Goal: Task Accomplishment & Management: Use online tool/utility

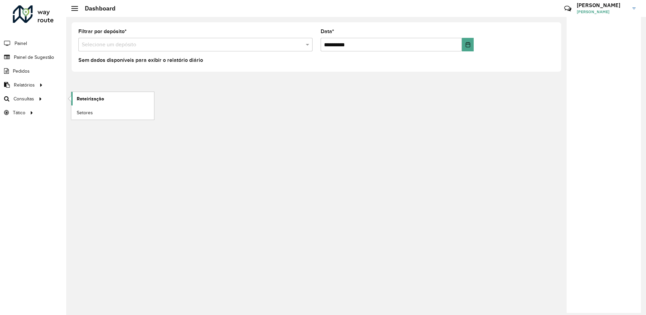
click at [79, 101] on span "Roteirização" at bounding box center [90, 98] width 27 height 7
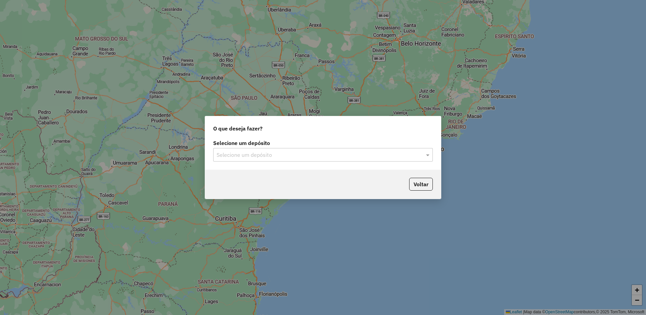
click at [260, 153] on input "text" at bounding box center [316, 155] width 199 height 8
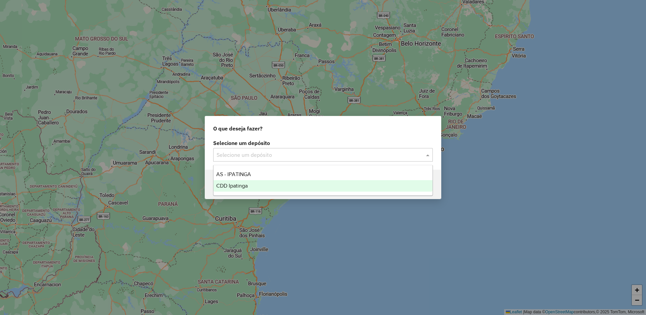
click at [252, 188] on div "CDD Ipatinga" at bounding box center [323, 185] width 219 height 11
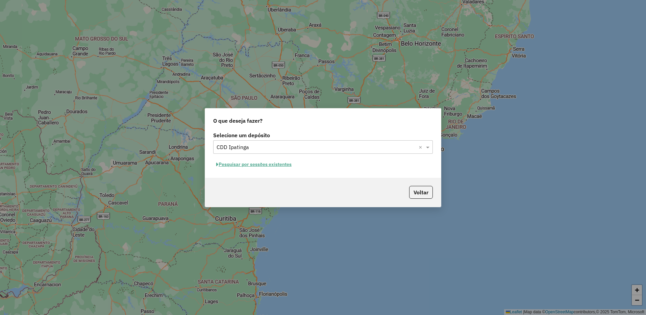
click at [281, 163] on button "Pesquisar por sessões existentes" at bounding box center [253, 164] width 81 height 10
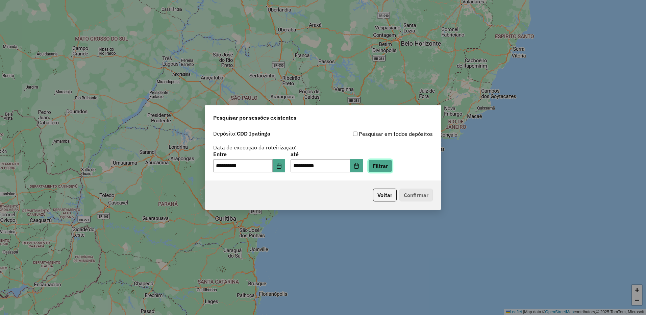
click at [383, 163] on button "Filtrar" at bounding box center [380, 165] width 24 height 13
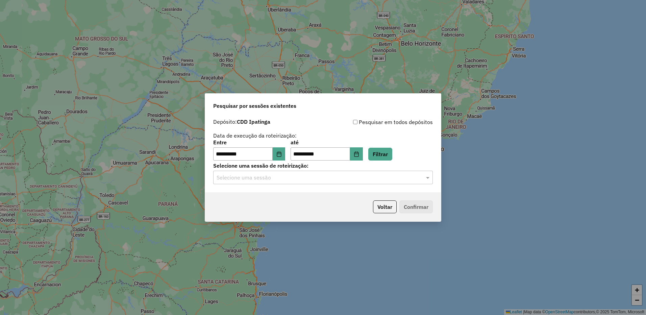
click at [340, 179] on input "text" at bounding box center [316, 178] width 199 height 8
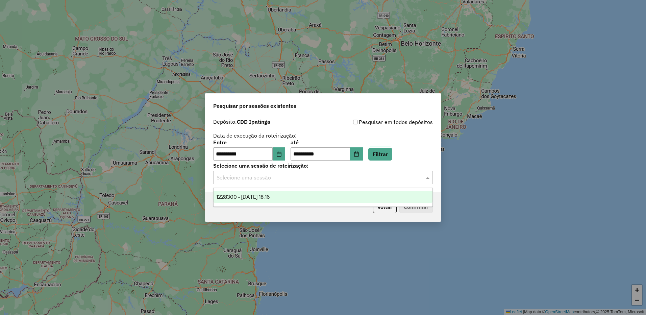
click at [296, 198] on div "1228300 - 12/08/2025 18:16" at bounding box center [323, 196] width 219 height 11
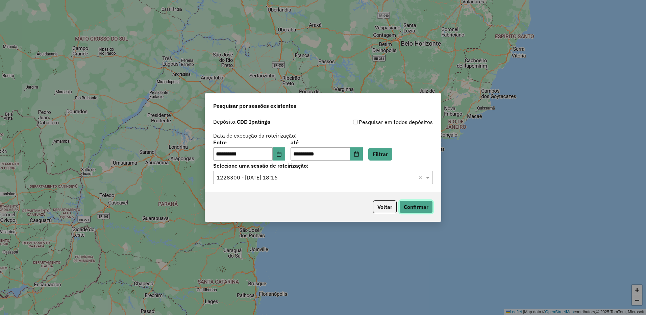
click at [410, 207] on button "Confirmar" at bounding box center [415, 206] width 33 height 13
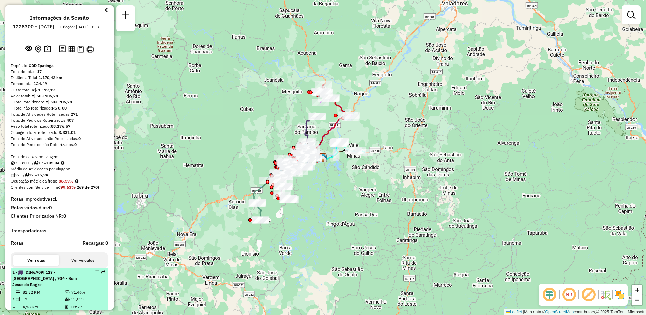
select select "**********"
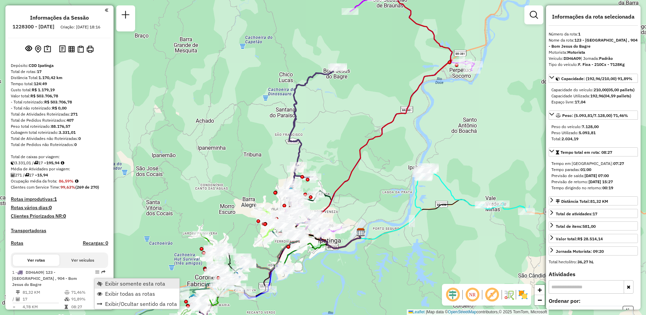
click at [119, 282] on span "Exibir somente esta rota" at bounding box center [135, 283] width 60 height 5
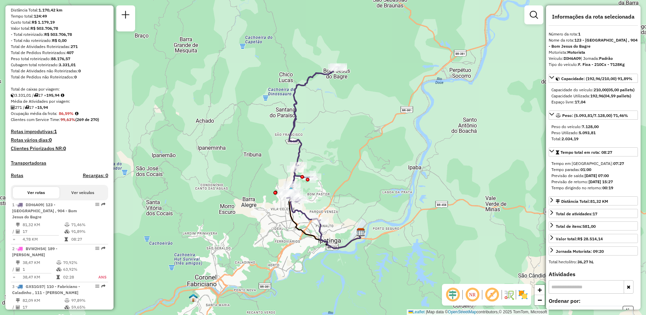
scroll to position [101, 0]
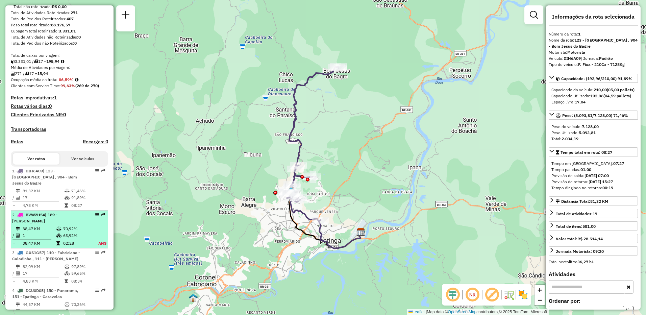
click at [75, 217] on div "2 - BVW2H54 | 189 - [PERSON_NAME]" at bounding box center [48, 218] width 72 height 12
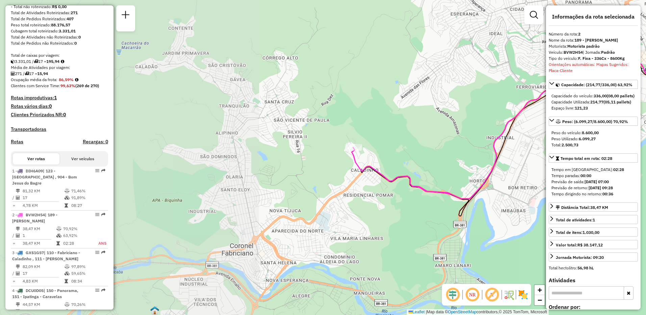
drag, startPoint x: 254, startPoint y: 204, endPoint x: 519, endPoint y: 175, distance: 266.4
click at [519, 175] on div "Janela de atendimento Grade de atendimento Capacidade Transportadoras Veículos …" at bounding box center [323, 157] width 646 height 315
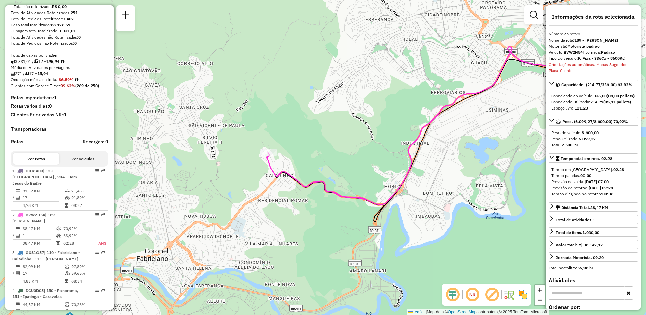
drag, startPoint x: 435, startPoint y: 174, endPoint x: 349, endPoint y: 179, distance: 85.3
click at [349, 179] on div "Janela de atendimento Grade de atendimento Capacidade Transportadoras Veículos …" at bounding box center [323, 157] width 646 height 315
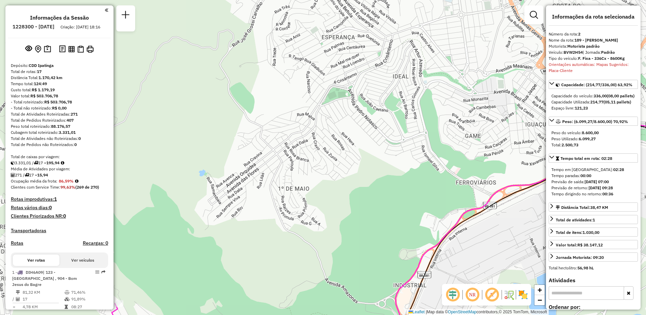
scroll to position [135, 0]
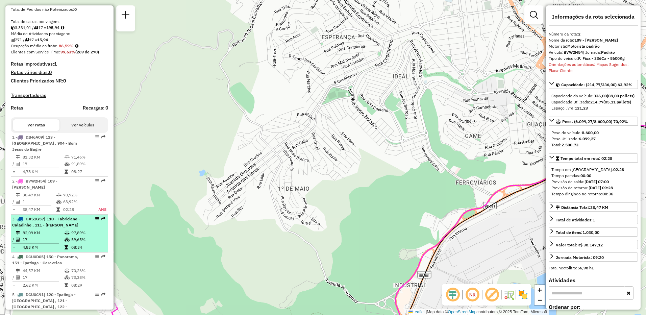
click at [55, 228] on li "3 - GXS1G57 | 110 - Fabriciano - Caladinho , 111 - [GEOGRAPHIC_DATA] Caladão 82…" at bounding box center [59, 234] width 97 height 38
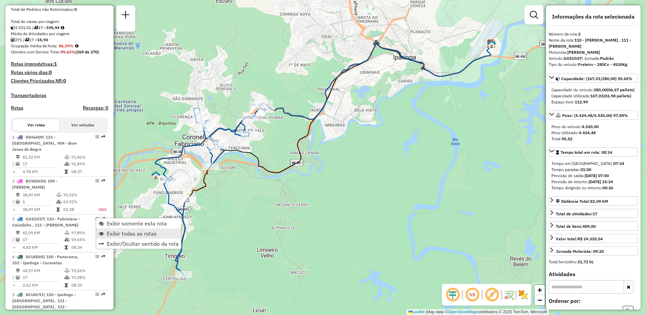
click at [124, 232] on span "Exibir todas as rotas" at bounding box center [132, 233] width 50 height 5
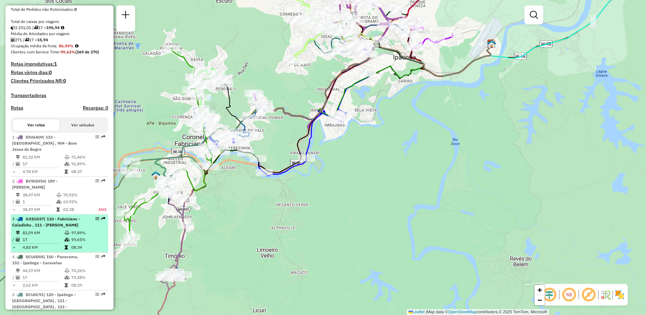
select select "**********"
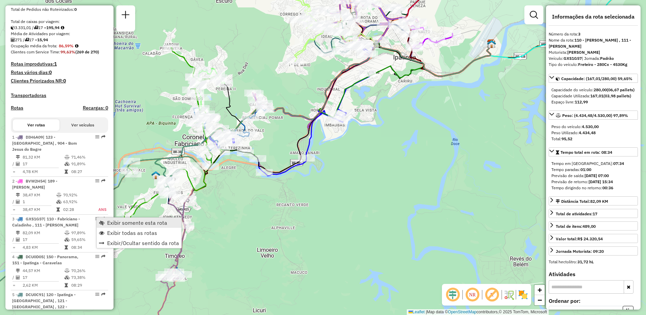
click at [120, 223] on span "Exibir somente esta rota" at bounding box center [137, 222] width 60 height 5
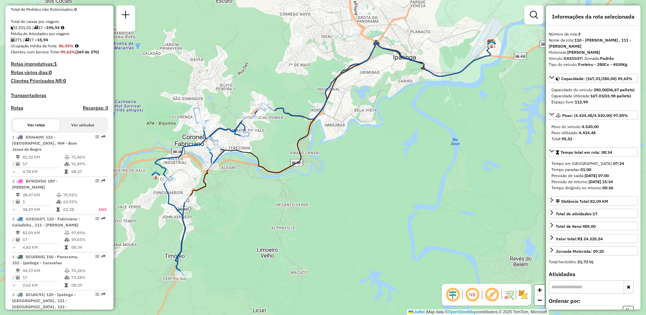
click at [493, 298] on em at bounding box center [492, 295] width 16 height 16
click at [185, 278] on div at bounding box center [183, 274] width 17 height 7
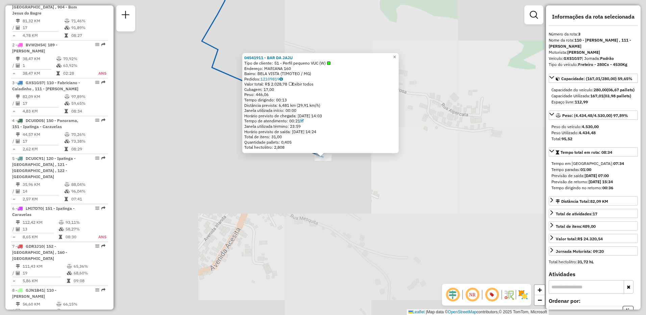
scroll to position [344, 0]
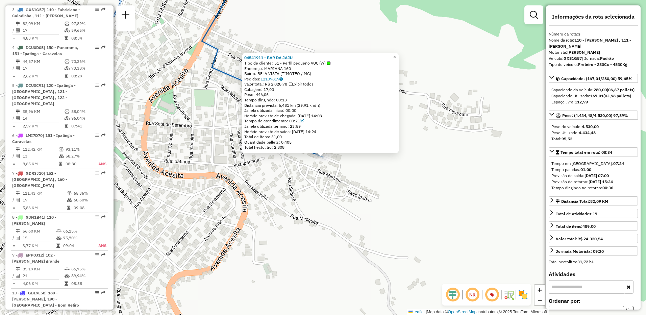
click at [396, 54] on span "×" at bounding box center [394, 57] width 3 height 6
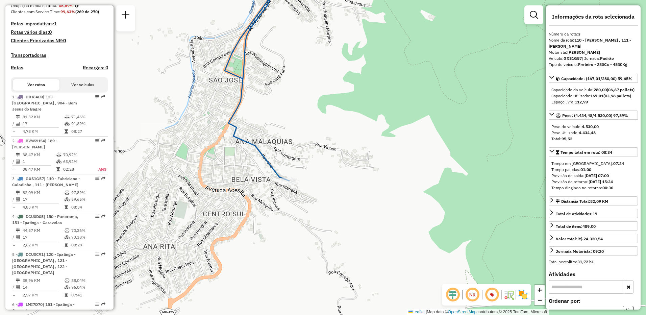
scroll to position [243, 0]
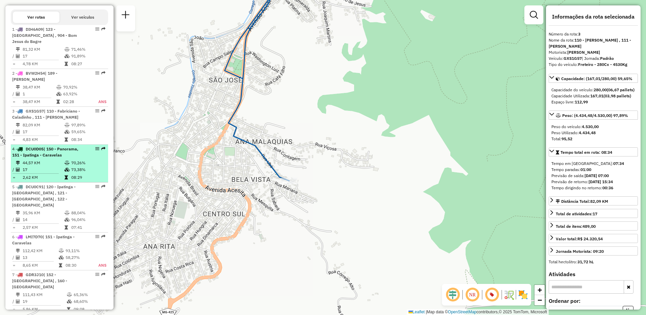
click at [51, 152] on div "4 - DCU0D05 | 150 - Panorama, 151 - [GEOGRAPHIC_DATA] - Caravelas" at bounding box center [48, 152] width 72 height 12
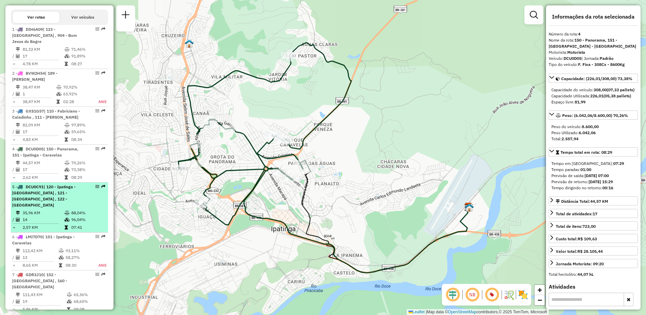
click at [54, 216] on td "14" at bounding box center [43, 219] width 42 height 7
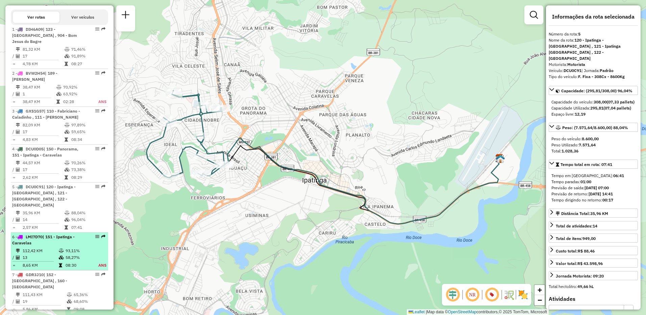
click at [52, 240] on li "6 - LMI7D70 | 151 - Ipatinga - Caravelas 112,42 KM 93,11% / 13 58,27% = 8,65 KM…" at bounding box center [59, 251] width 97 height 38
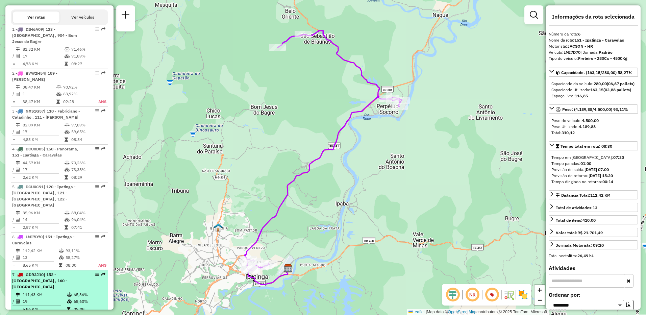
click at [65, 278] on li "7 - GDR3J10 | 152 - [GEOGRAPHIC_DATA] , 160 - [GEOGRAPHIC_DATA] 111,43 KM 65,36…" at bounding box center [59, 292] width 97 height 44
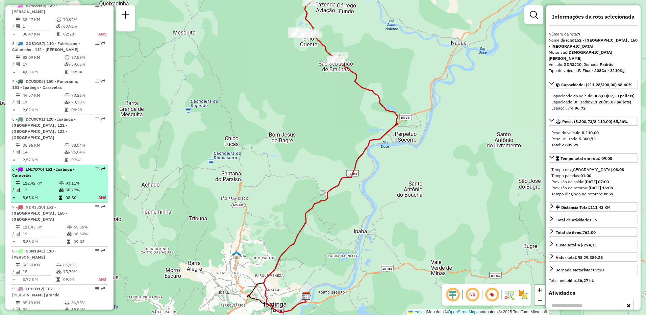
scroll to position [344, 0]
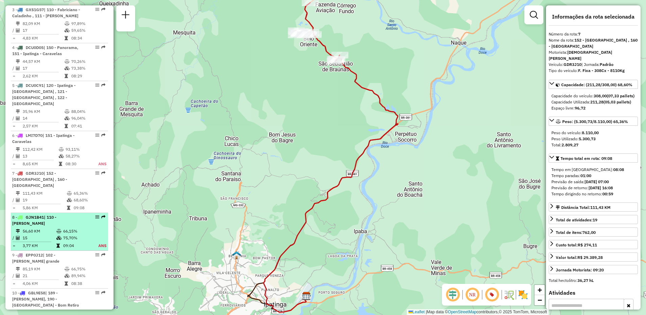
click at [56, 215] on span "| 110 - [PERSON_NAME]" at bounding box center [34, 220] width 44 height 11
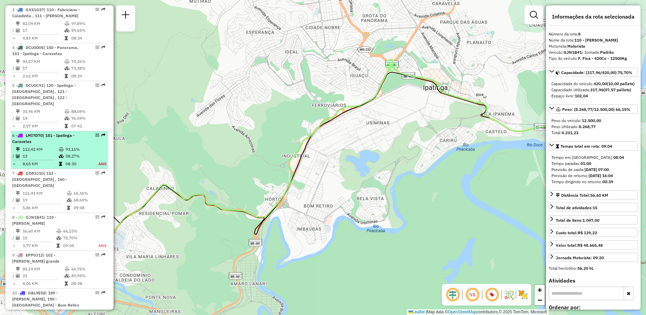
click at [51, 137] on div "6 - LMI7D70 | 151 - Ipatinga - Caravelas" at bounding box center [48, 138] width 72 height 12
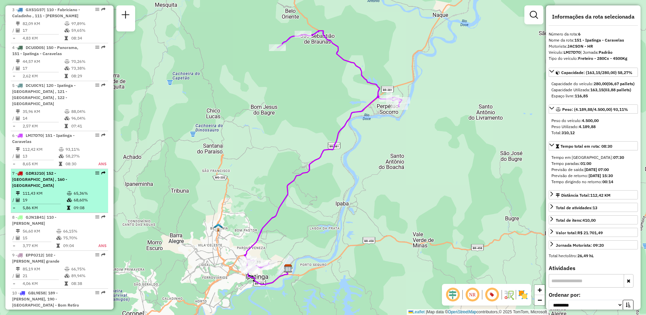
click at [36, 173] on span "| 152 - [GEOGRAPHIC_DATA] , 160 - [GEOGRAPHIC_DATA]" at bounding box center [39, 179] width 55 height 17
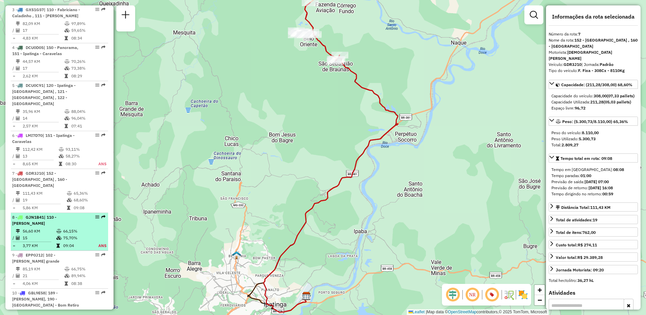
click at [42, 228] on td "56,60 KM" at bounding box center [39, 231] width 34 height 7
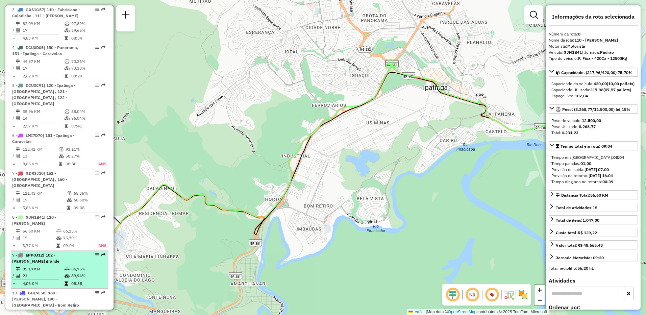
click at [40, 266] on td "85,19 KM" at bounding box center [43, 269] width 42 height 7
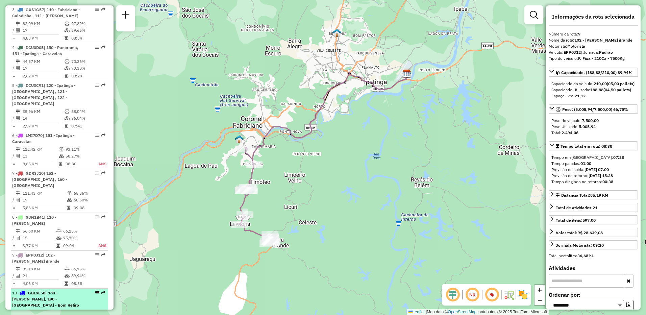
click at [49, 290] on span "| 189 - [PERSON_NAME], 190 - [GEOGRAPHIC_DATA] - Bom Retiro" at bounding box center [45, 298] width 67 height 17
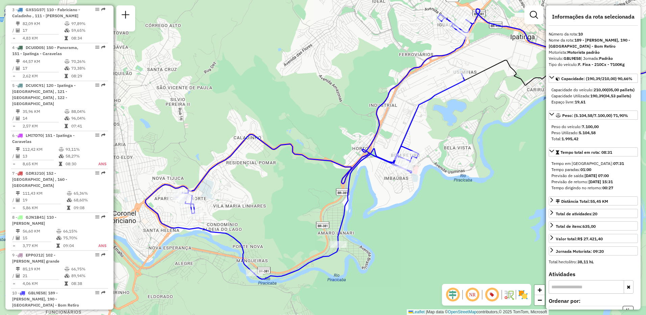
drag, startPoint x: 302, startPoint y: 215, endPoint x: 405, endPoint y: 202, distance: 103.9
click at [405, 202] on div "Janela de atendimento Grade de atendimento Capacidade Transportadoras Veículos …" at bounding box center [323, 157] width 646 height 315
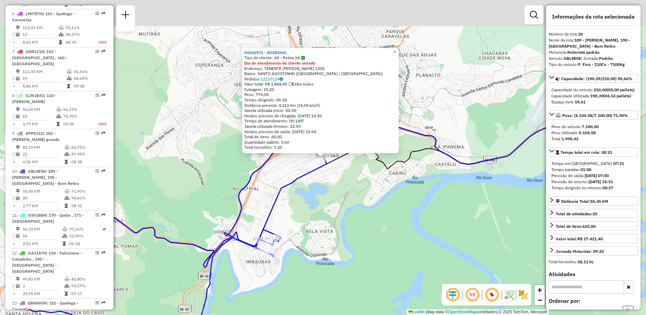
scroll to position [615, 0]
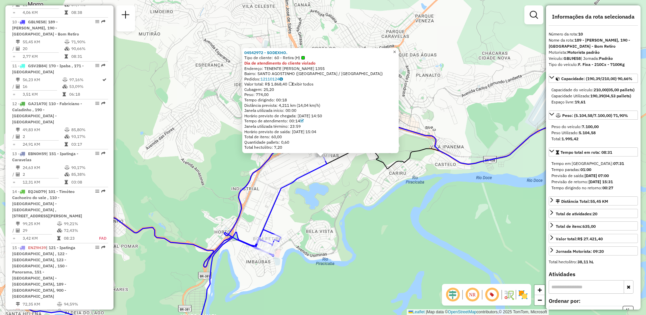
click at [396, 50] on span "×" at bounding box center [394, 52] width 3 height 6
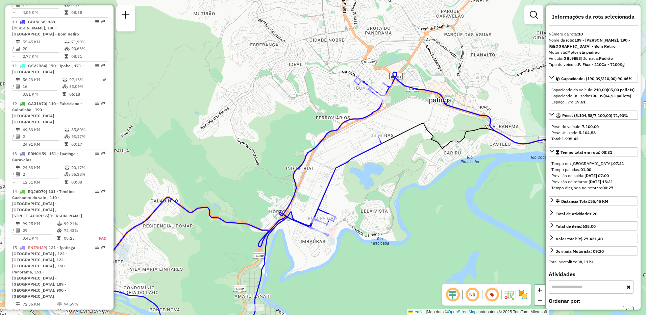
drag, startPoint x: 363, startPoint y: 221, endPoint x: 418, endPoint y: 200, distance: 58.4
click at [418, 200] on div "Janela de atendimento Grade de atendimento Capacidade Transportadoras Veículos …" at bounding box center [323, 157] width 646 height 315
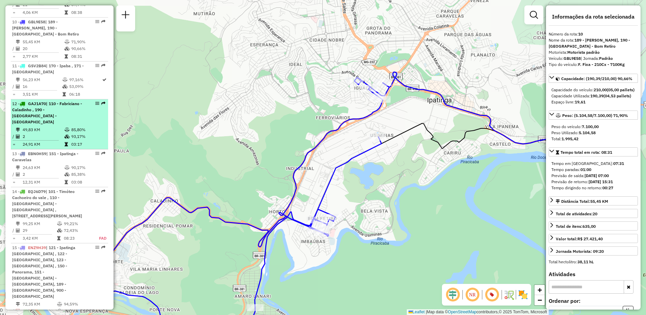
click at [62, 126] on td "49,83 KM" at bounding box center [43, 129] width 42 height 7
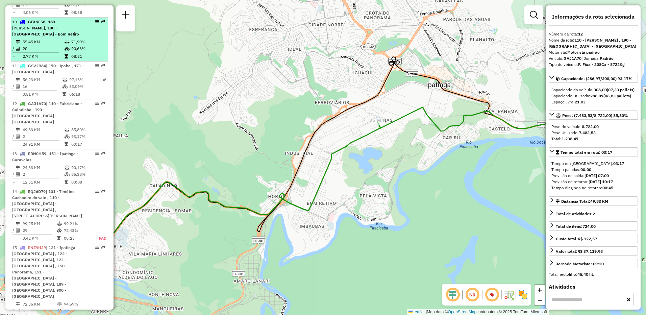
click at [51, 45] on td "20" at bounding box center [43, 48] width 42 height 7
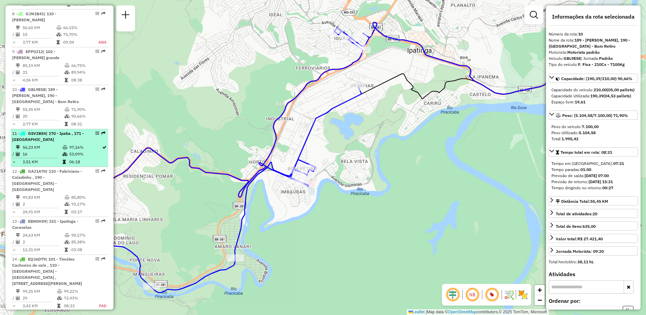
scroll to position [514, 0]
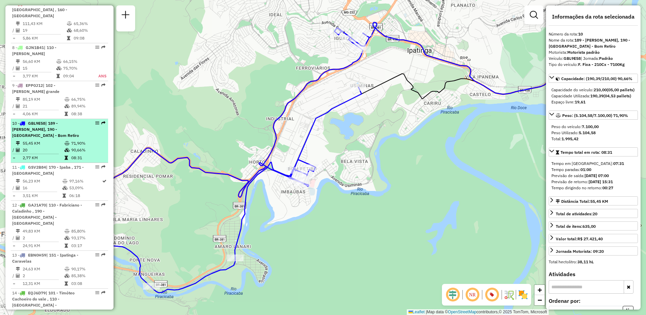
click at [57, 121] on span "| 189 - [PERSON_NAME], 190 - [GEOGRAPHIC_DATA] - Bom Retiro" at bounding box center [45, 129] width 67 height 17
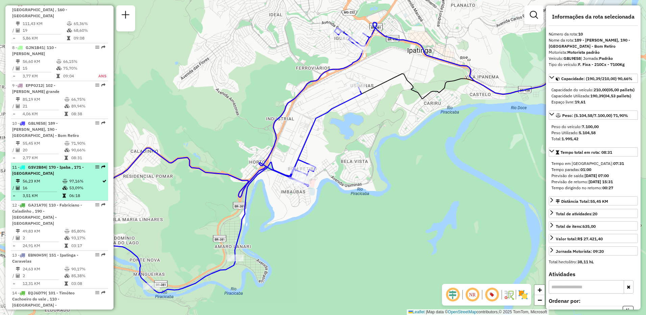
click at [55, 164] on div "11 - GSV2B84 | 170 - Ipaba , 171 - [GEOGRAPHIC_DATA]" at bounding box center [48, 170] width 72 height 12
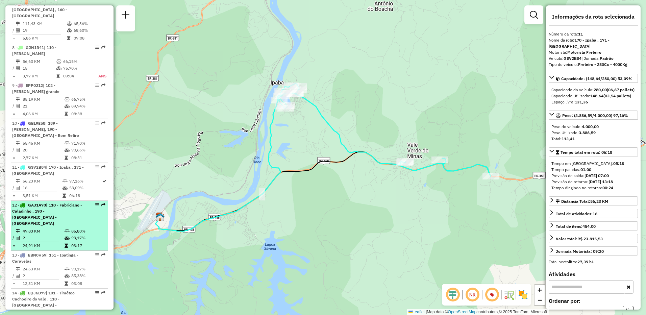
click at [46, 228] on td "49,83 KM" at bounding box center [43, 231] width 42 height 7
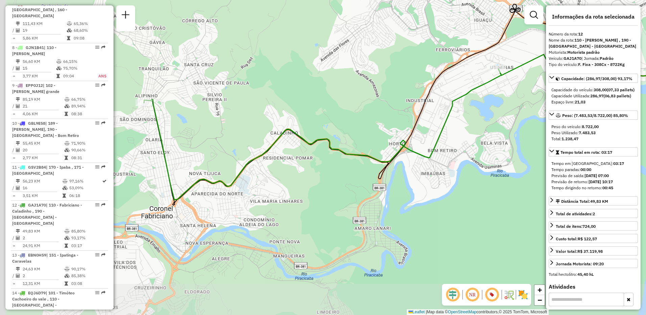
drag, startPoint x: 227, startPoint y: 211, endPoint x: 350, endPoint y: 155, distance: 134.7
click at [350, 155] on div "Janela de atendimento Grade de atendimento Capacidade Transportadoras Veículos …" at bounding box center [323, 157] width 646 height 315
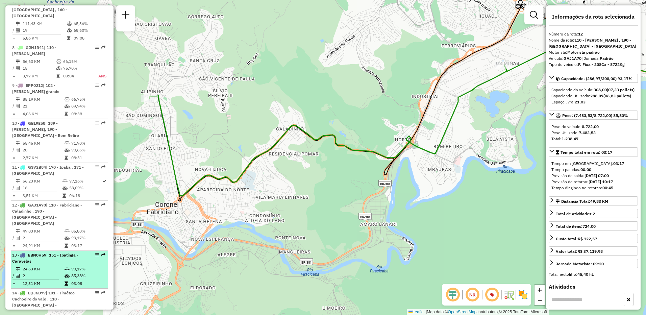
click at [52, 251] on li "13 - EBN0H59 | 151 - Ipatinga - Caravelas 24,63 KM 90,17% / 2 85,38% = 12,31 KM…" at bounding box center [59, 270] width 97 height 38
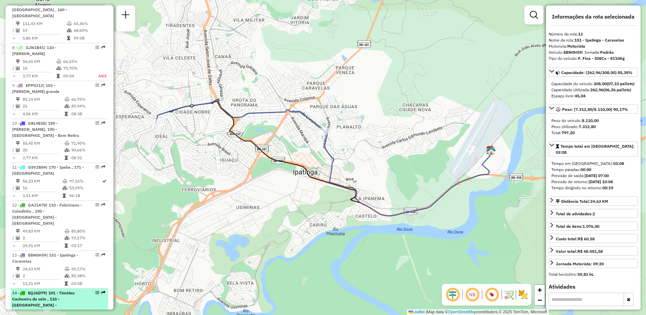
click at [41, 290] on span "| 101 - Timóteo Cachoeiro do vale , 110 - [GEOGRAPHIC_DATA] - [GEOGRAPHIC_DATA]…" at bounding box center [47, 304] width 70 height 29
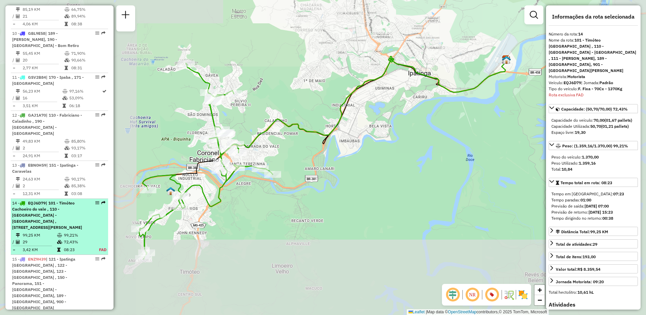
scroll to position [686, 0]
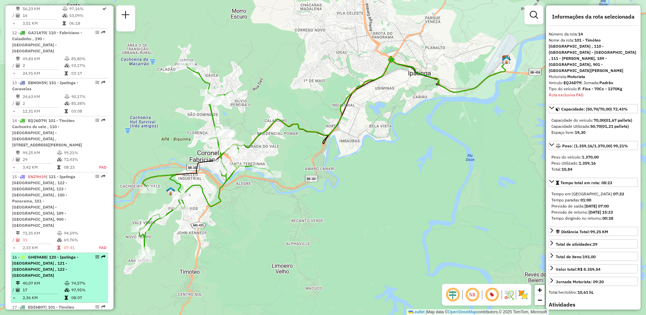
click at [58, 280] on td "40,07 KM" at bounding box center [43, 283] width 42 height 7
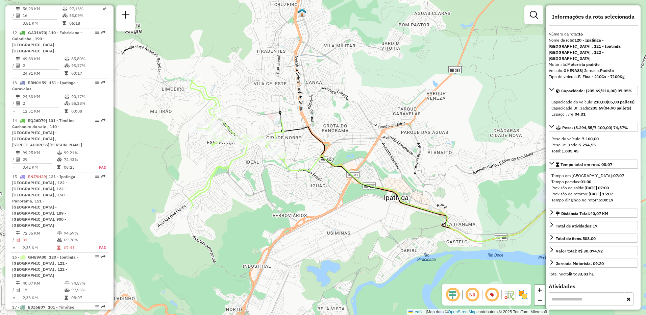
drag, startPoint x: 161, startPoint y: 196, endPoint x: 221, endPoint y: 198, distance: 59.9
click at [221, 198] on div "Janela de atendimento Grade de atendimento Capacidade Transportadoras Veículos …" at bounding box center [323, 157] width 646 height 315
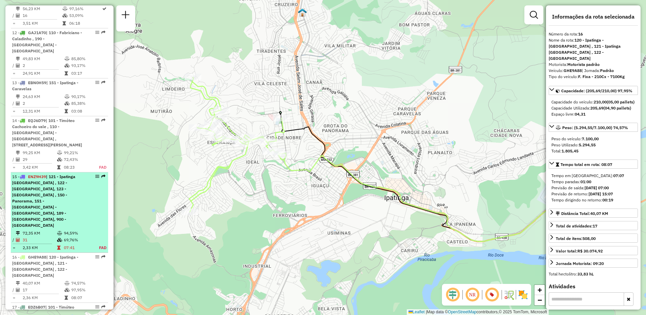
click at [68, 230] on td "94,59%" at bounding box center [78, 233] width 28 height 7
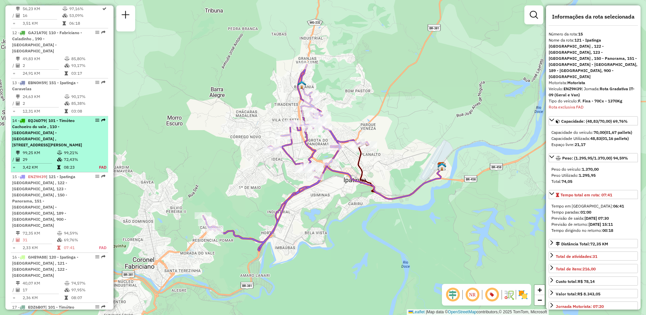
click at [73, 149] on td "99,21%" at bounding box center [78, 152] width 28 height 7
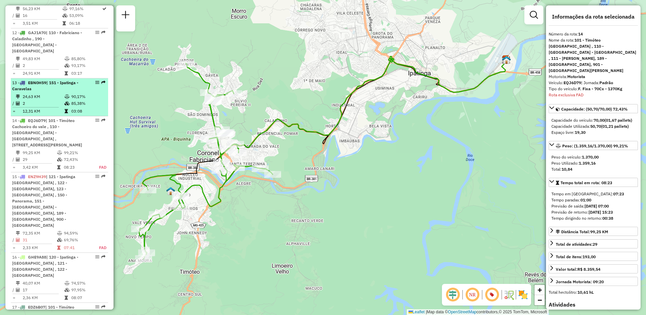
click at [46, 78] on li "13 - EBN0H59 | 151 - Ipatinga - Caravelas 24,63 KM 90,17% / 2 85,38% = 12,31 KM…" at bounding box center [59, 97] width 97 height 38
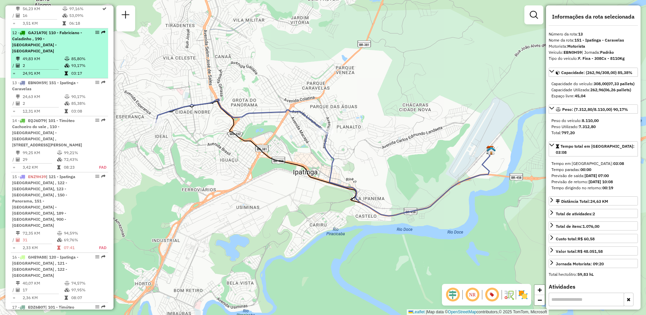
click at [53, 62] on td "2" at bounding box center [43, 65] width 42 height 7
